Goal: Task Accomplishment & Management: Use online tool/utility

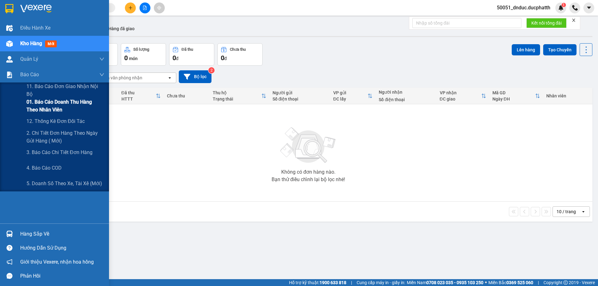
click at [61, 105] on span "01. Báo cáo doanh thu hàng theo nhân viên" at bounding box center [65, 106] width 78 height 16
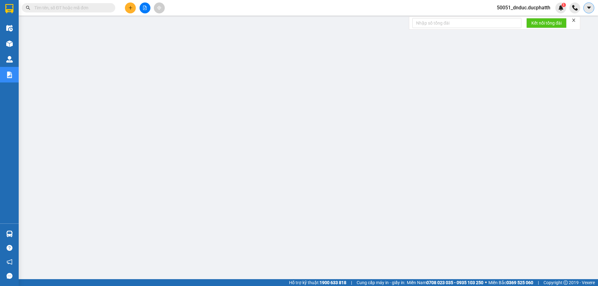
click at [592, 9] on icon "caret-down" at bounding box center [590, 8] width 6 height 6
click at [583, 8] on div at bounding box center [582, 7] width 25 height 11
click at [548, 12] on div "50051_dnduc.ducphatth 1" at bounding box center [529, 7] width 74 height 11
drag, startPoint x: 546, startPoint y: 11, endPoint x: 541, endPoint y: 10, distance: 5.0
click at [546, 11] on span "50051_dnduc.ducphatth" at bounding box center [524, 8] width 64 height 8
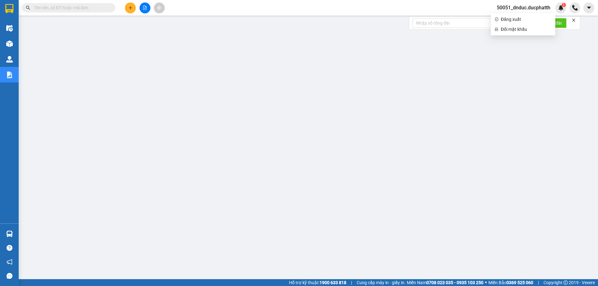
click at [532, 10] on span "50051_dnduc.ducphatth" at bounding box center [524, 8] width 64 height 8
click at [526, 9] on span "50051_dnduc.ducphatth" at bounding box center [524, 8] width 64 height 8
click at [516, 18] on span "Đăng xuất" at bounding box center [526, 19] width 51 height 7
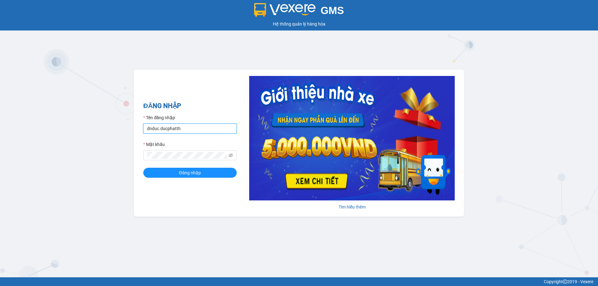
click at [155, 128] on input "dnduc.ducphatth" at bounding box center [189, 129] width 93 height 10
type input "tadung.ducphatth"
click at [231, 156] on icon "eye-invisible" at bounding box center [231, 155] width 4 height 4
click at [231, 156] on icon "eye" at bounding box center [231, 155] width 4 height 4
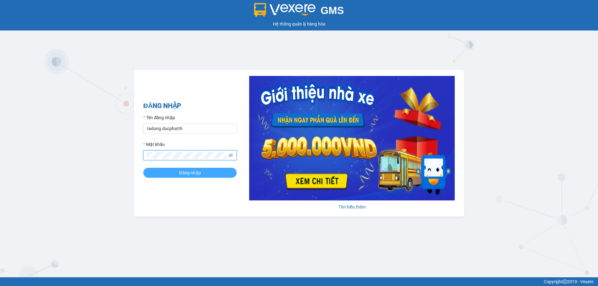
click at [177, 172] on button "Đăng nhập" at bounding box center [189, 173] width 93 height 10
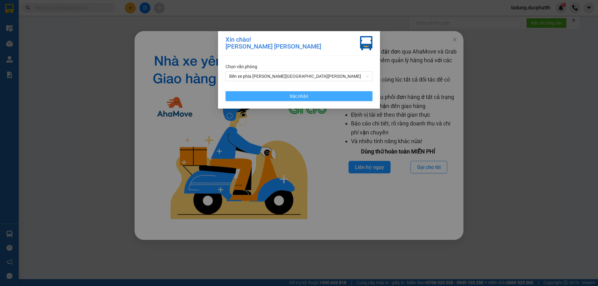
click at [341, 94] on button "Xác nhận" at bounding box center [299, 96] width 147 height 10
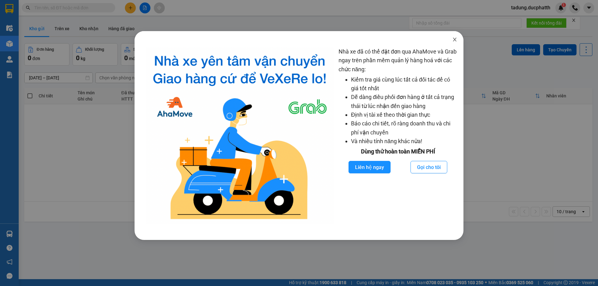
click at [456, 41] on icon "close" at bounding box center [454, 40] width 3 height 4
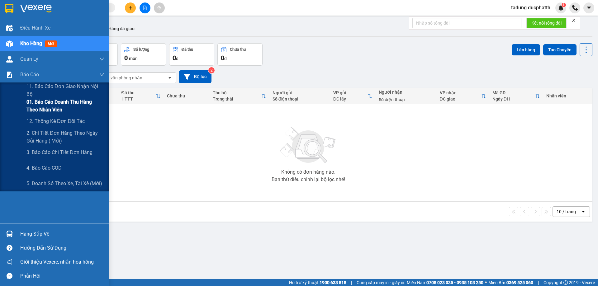
click at [58, 104] on span "01. Báo cáo doanh thu hàng theo nhân viên" at bounding box center [65, 106] width 78 height 16
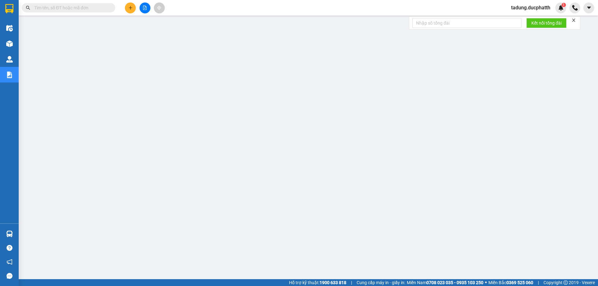
click at [538, 9] on span "tadung.ducphatth" at bounding box center [530, 8] width 49 height 8
click at [529, 20] on span "Đăng xuất" at bounding box center [533, 19] width 37 height 7
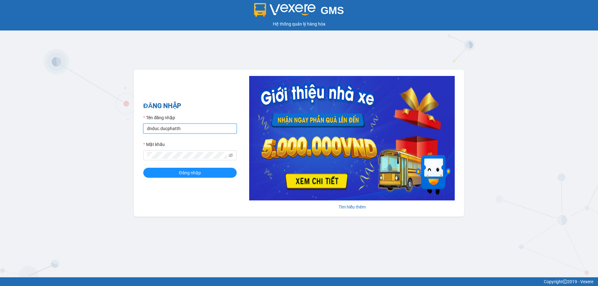
click at [207, 127] on input "dnduc.ducphatth" at bounding box center [189, 129] width 93 height 10
type input "hqtrang.ducphatth"
click at [196, 174] on span "Đăng nhập" at bounding box center [190, 173] width 22 height 7
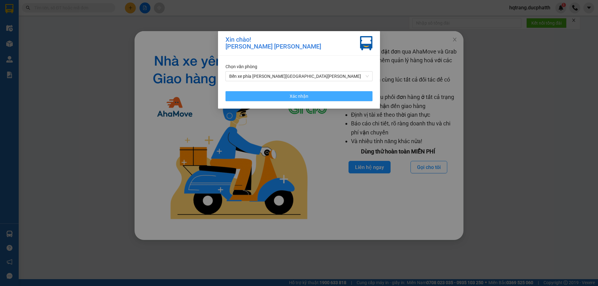
click at [321, 92] on button "Xác nhận" at bounding box center [299, 96] width 147 height 10
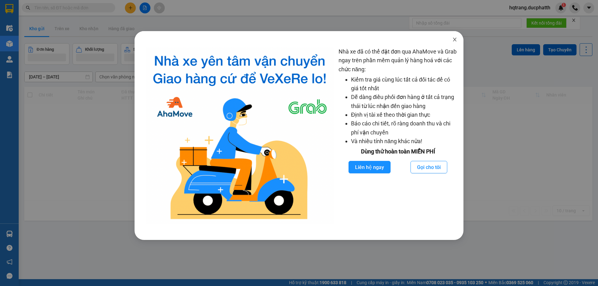
click at [455, 39] on icon "close" at bounding box center [455, 39] width 5 height 5
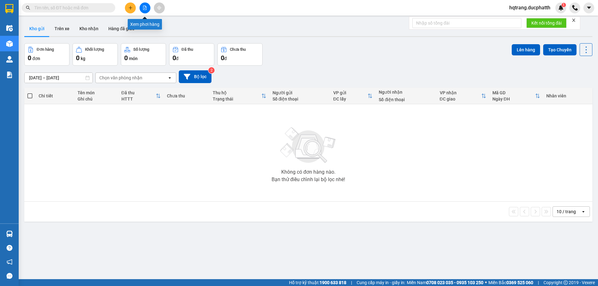
click at [148, 9] on button at bounding box center [145, 7] width 11 height 11
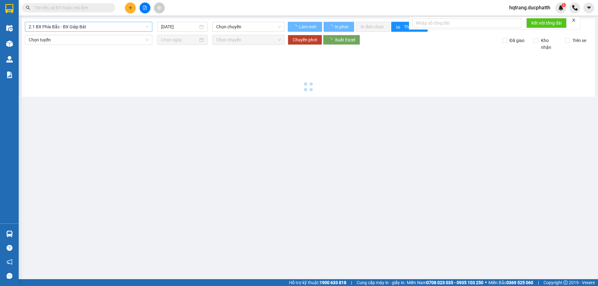
click at [96, 24] on span "2.1 BX Phía Bắc - BX Giáp Bát" at bounding box center [89, 26] width 120 height 9
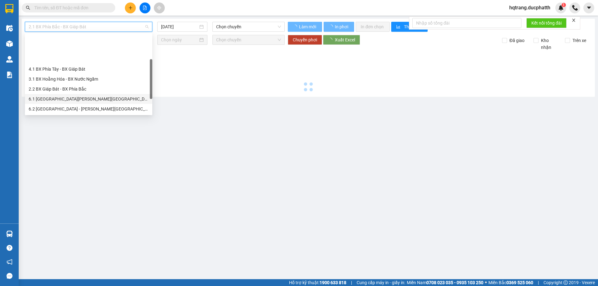
type input "13/09/2025"
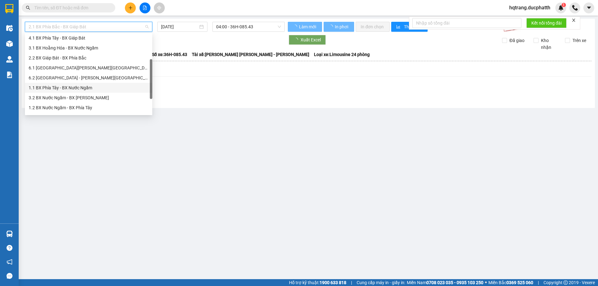
click at [74, 86] on div "1.1 BX Phía Tây - BX Nước Ngầm" at bounding box center [89, 87] width 120 height 7
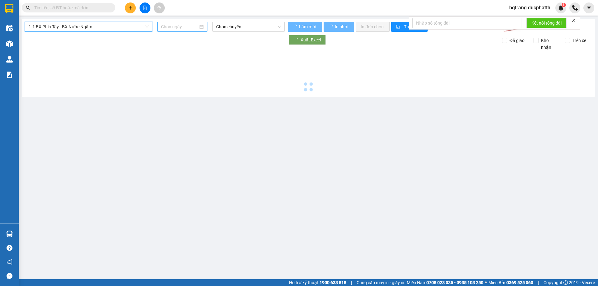
type input "13/09/2025"
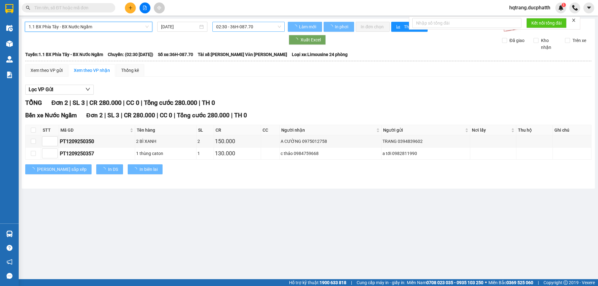
click at [240, 27] on span "02:30 - 36H-087.70" at bounding box center [248, 26] width 65 height 9
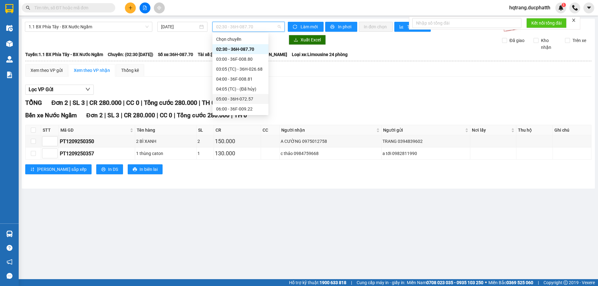
scroll to position [31, 0]
click at [237, 87] on div "07:00 - 36H-085.25" at bounding box center [240, 87] width 49 height 7
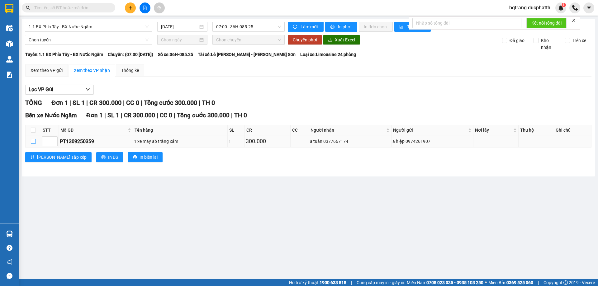
click at [34, 143] on input "checkbox" at bounding box center [33, 141] width 5 height 5
checkbox input "true"
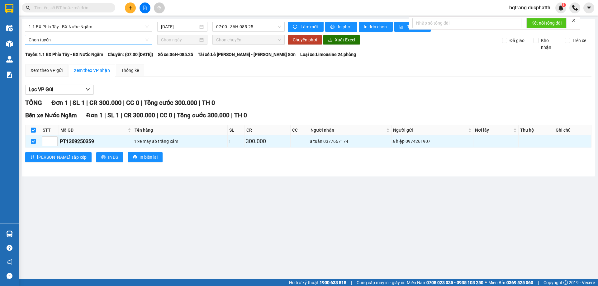
click at [101, 42] on span "Chọn tuyến" at bounding box center [89, 39] width 120 height 9
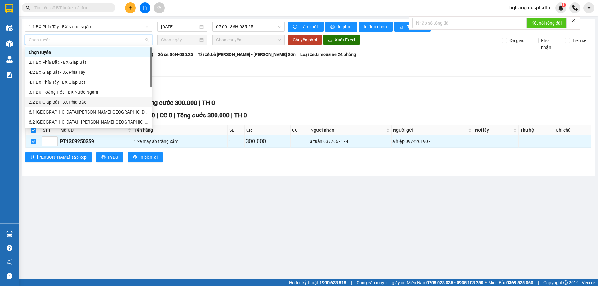
scroll to position [31, 0]
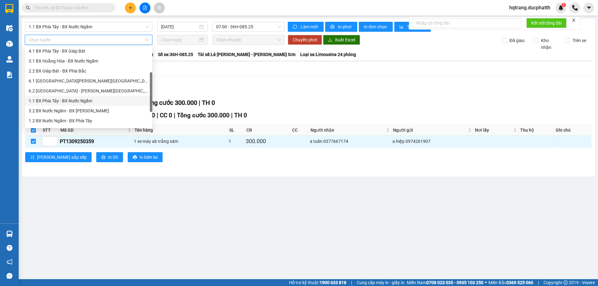
click at [77, 101] on div "1.1 BX Phía Tây - BX Nước Ngầm" at bounding box center [89, 101] width 120 height 7
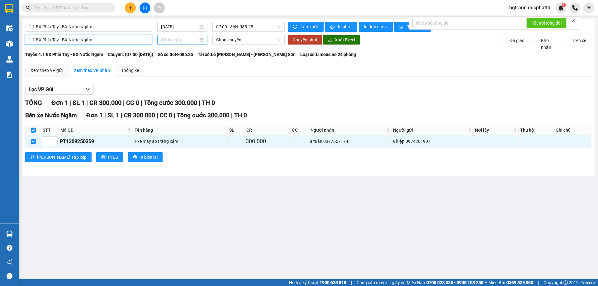
click at [182, 38] on input at bounding box center [179, 39] width 37 height 7
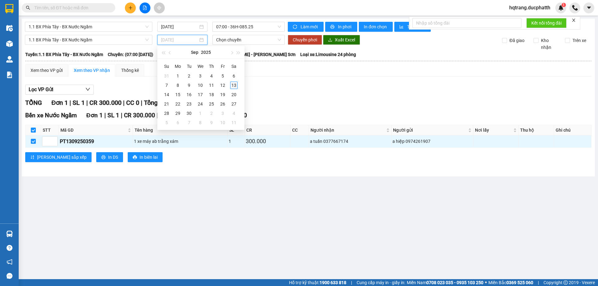
type input "13/09/2025"
click at [235, 84] on div "13" at bounding box center [233, 85] width 7 height 7
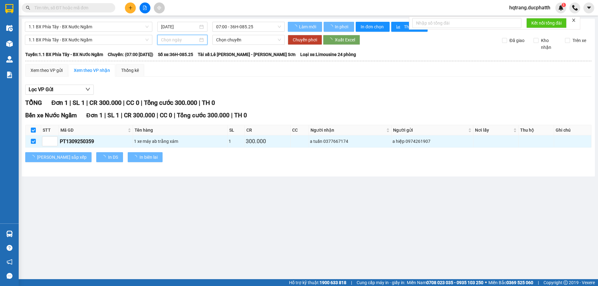
type input "13/09/2025"
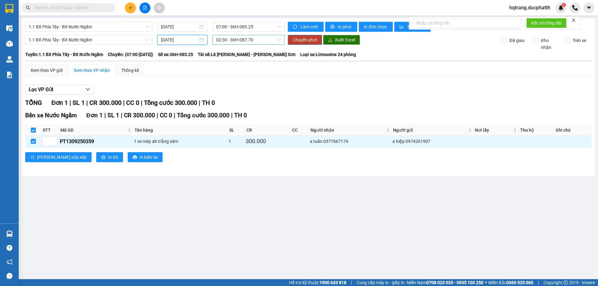
click at [243, 41] on span "02:30 - 36H-087.70" at bounding box center [248, 39] width 65 height 9
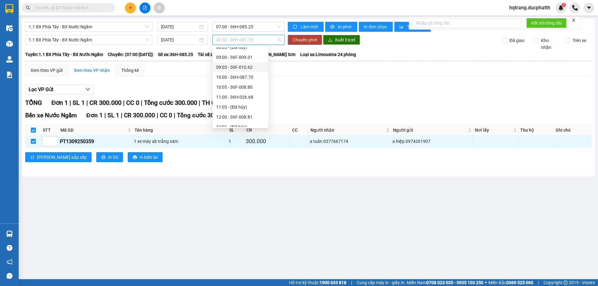
scroll to position [93, 0]
click at [241, 49] on div "07:01 - 36F-010.71" at bounding box center [240, 48] width 49 height 7
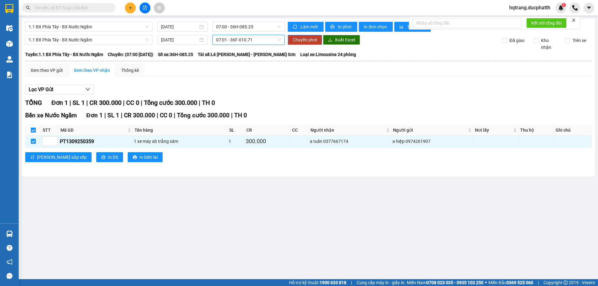
click at [297, 42] on span "Chuyển phơi" at bounding box center [305, 39] width 24 height 7
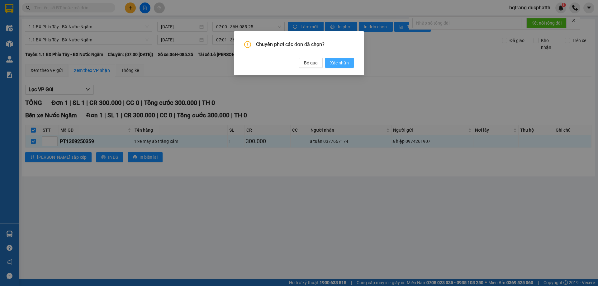
click at [342, 64] on span "Xác nhận" at bounding box center [339, 63] width 19 height 7
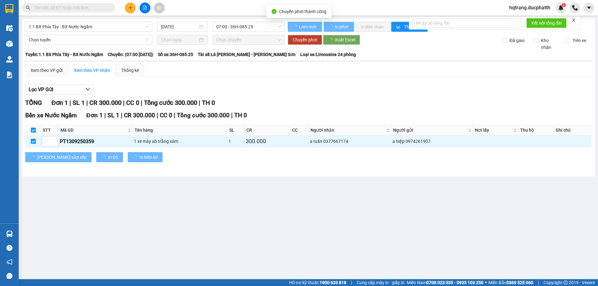
checkbox input "false"
